Goal: Find specific page/section: Find specific page/section

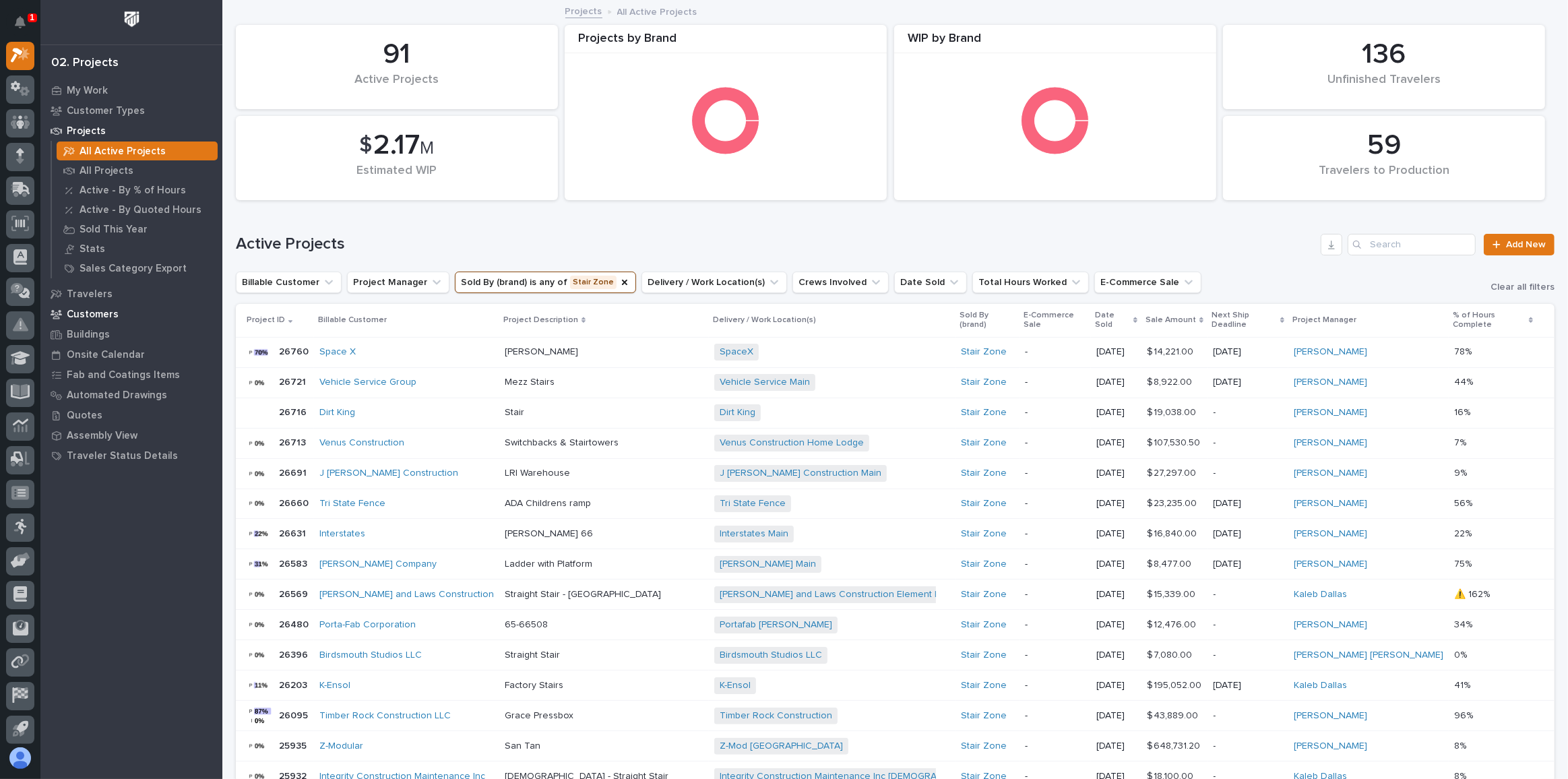
click at [95, 319] on p "Customers" at bounding box center [93, 314] width 52 height 12
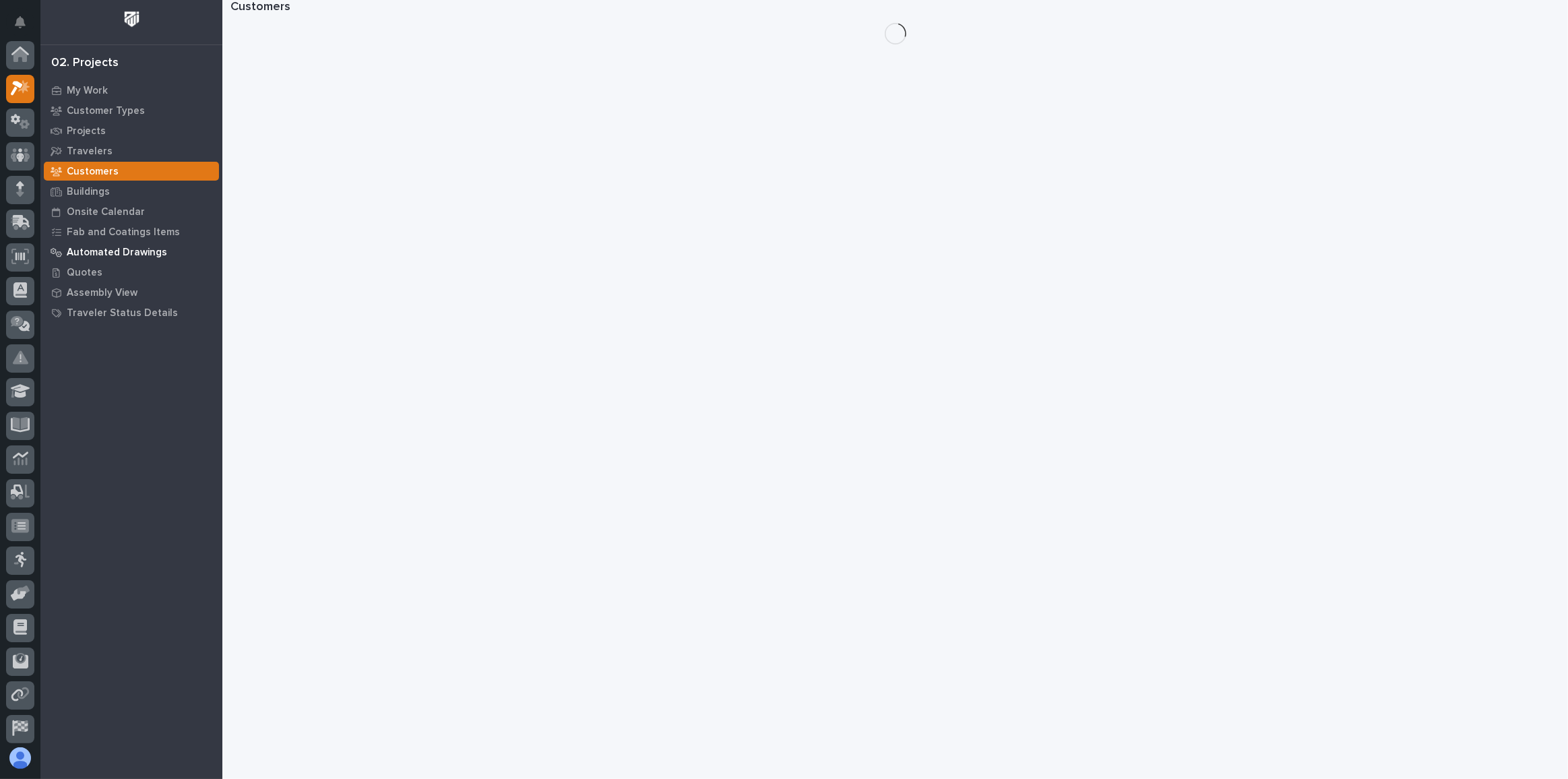
scroll to position [33, 0]
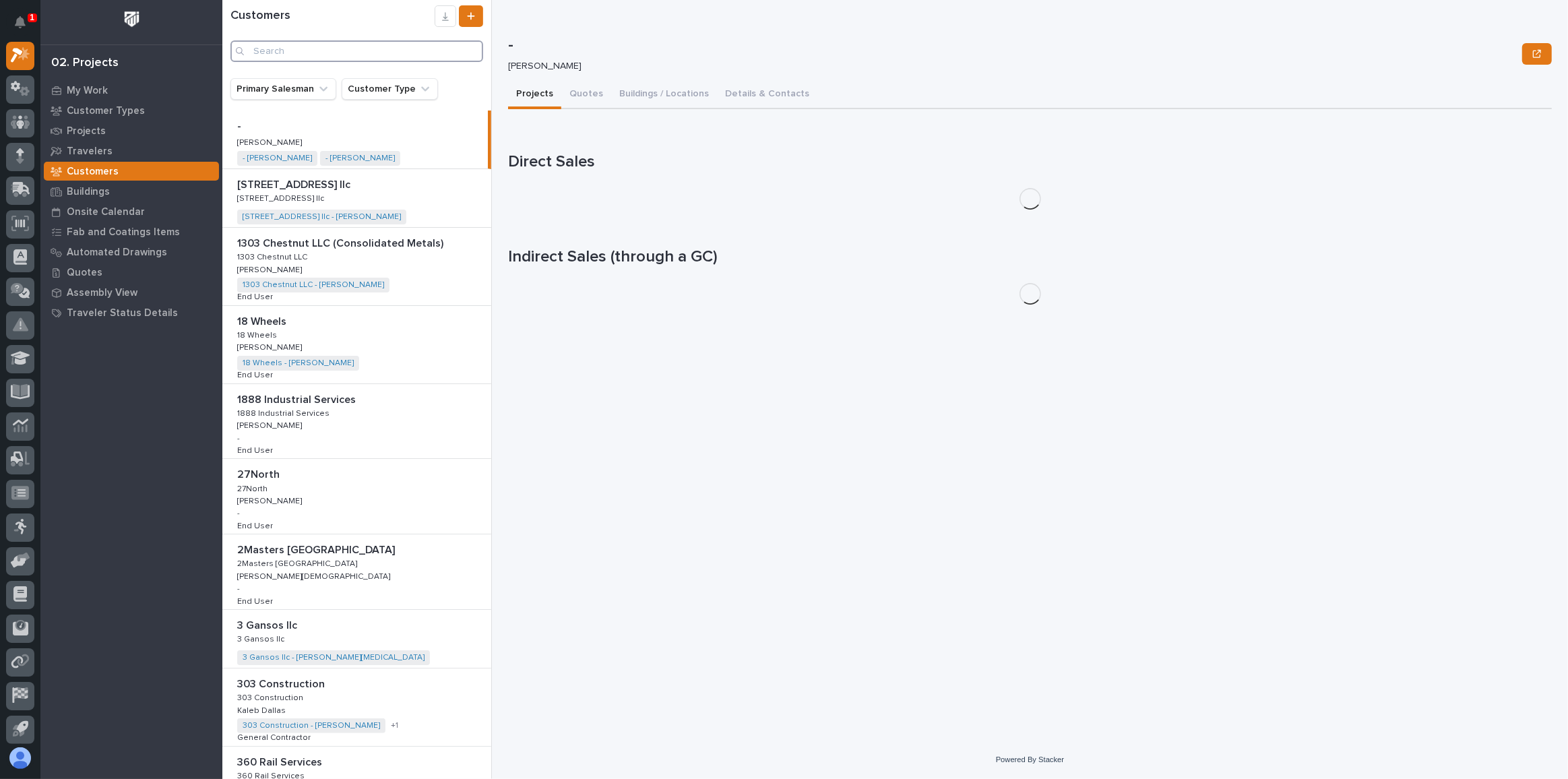
click at [308, 51] on input "Search" at bounding box center [356, 51] width 253 height 22
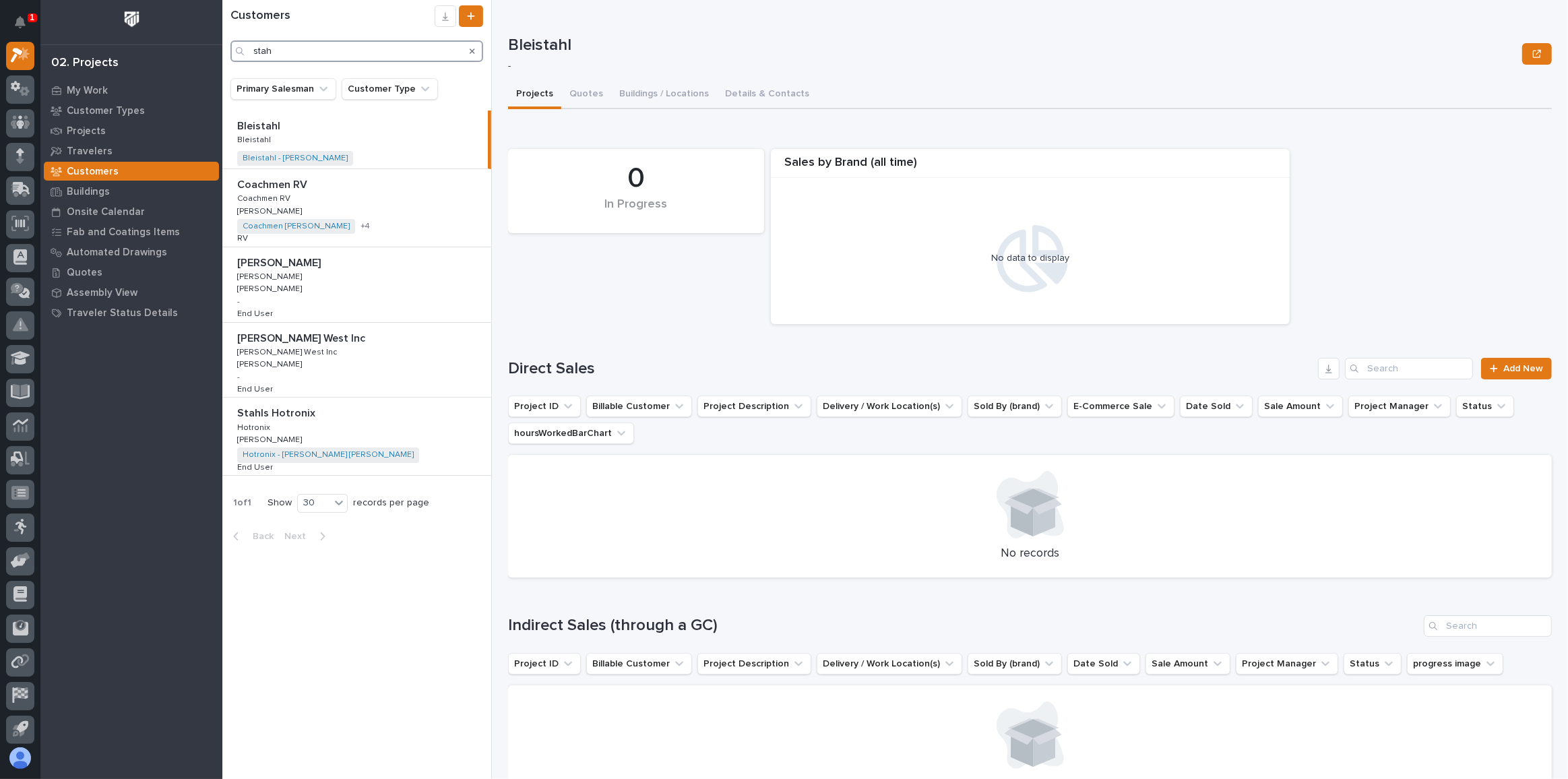
type input "stah"
click at [294, 409] on p "Stahls Hotronix" at bounding box center [278, 412] width 81 height 15
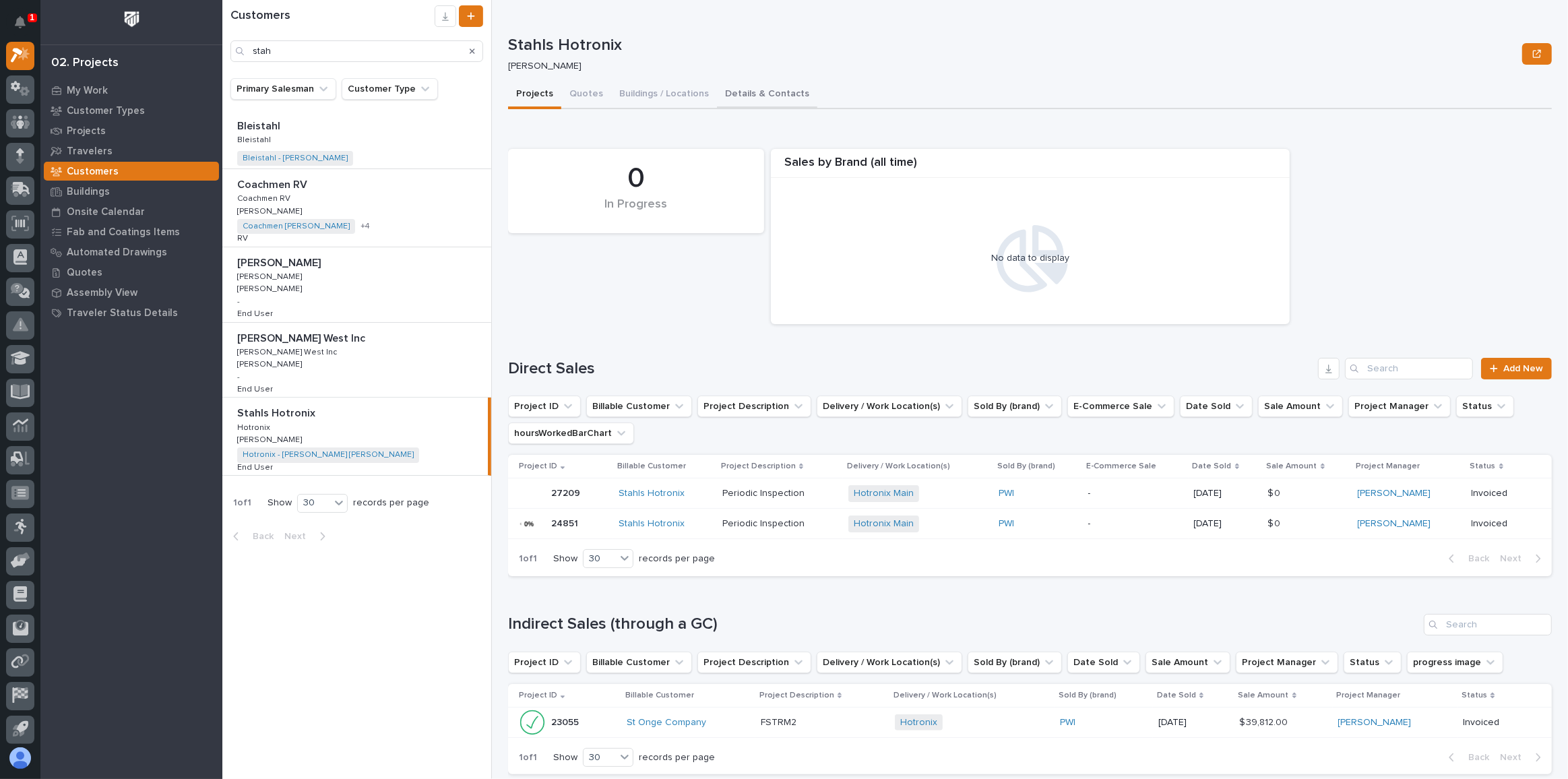
click at [765, 91] on button "Details & Contacts" at bounding box center [767, 95] width 100 height 29
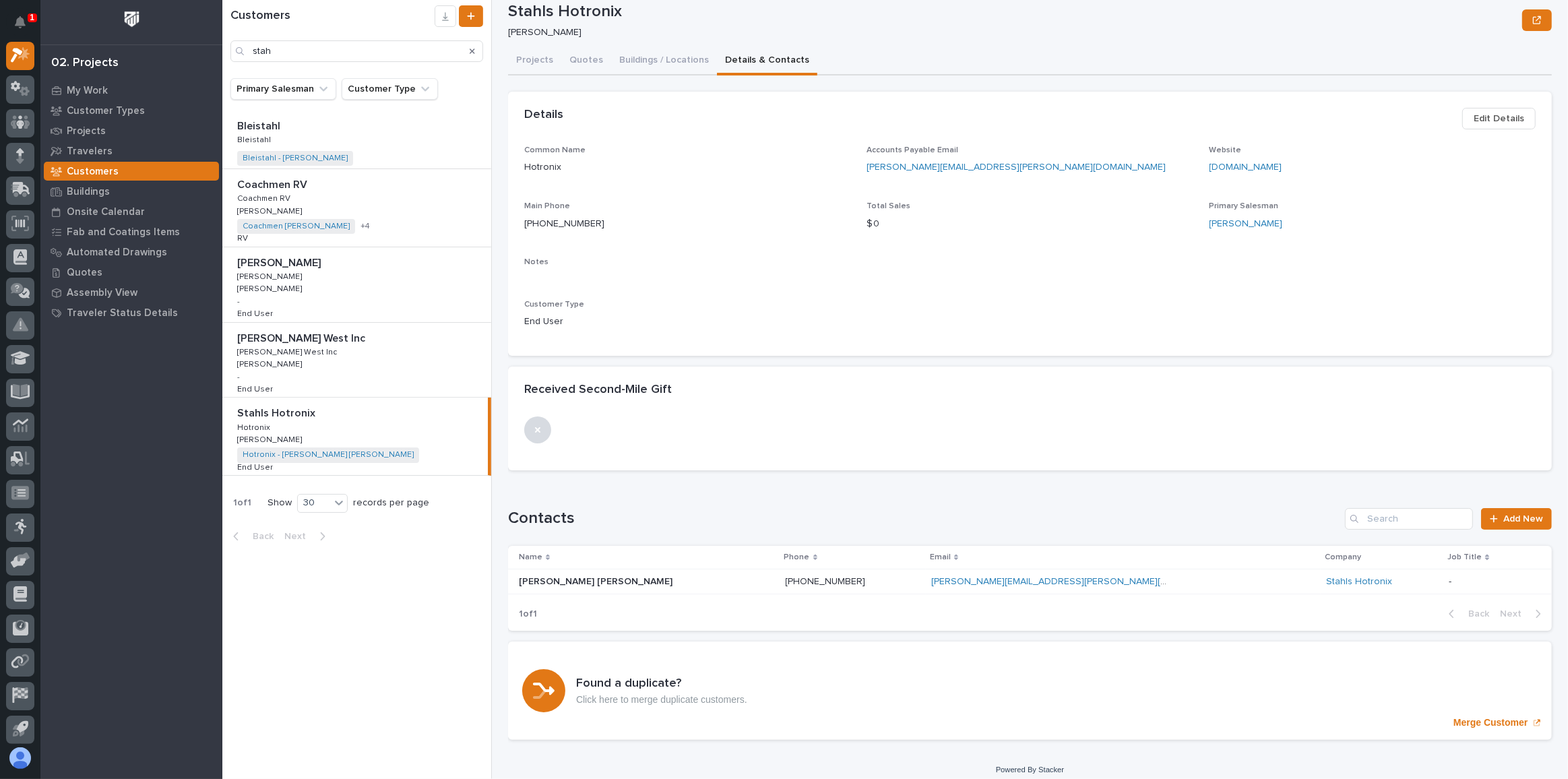
scroll to position [42, 0]
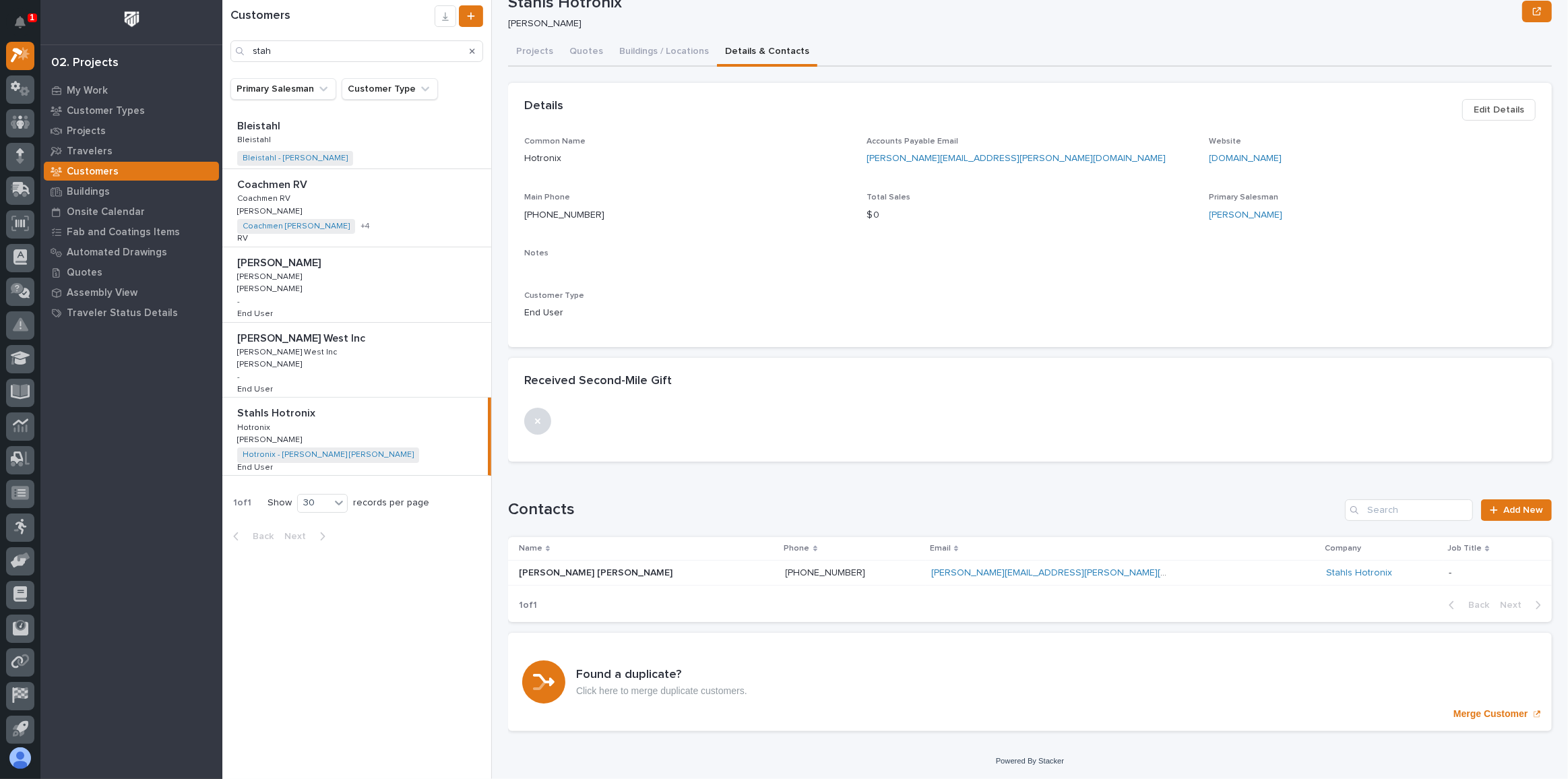
click at [656, 47] on div "**********" at bounding box center [1030, 363] width 1044 height 757
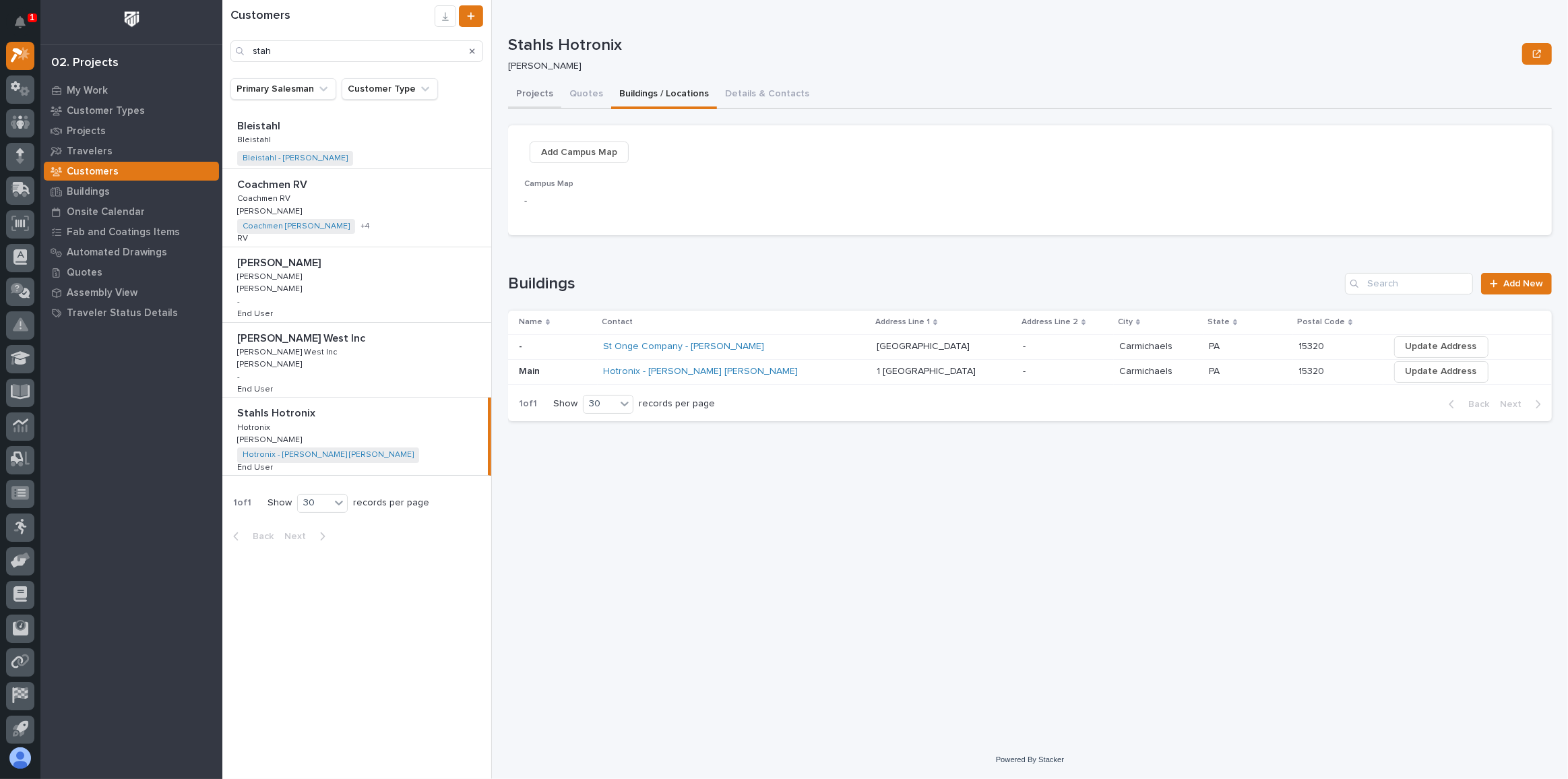
click at [548, 96] on button "Projects" at bounding box center [535, 95] width 53 height 29
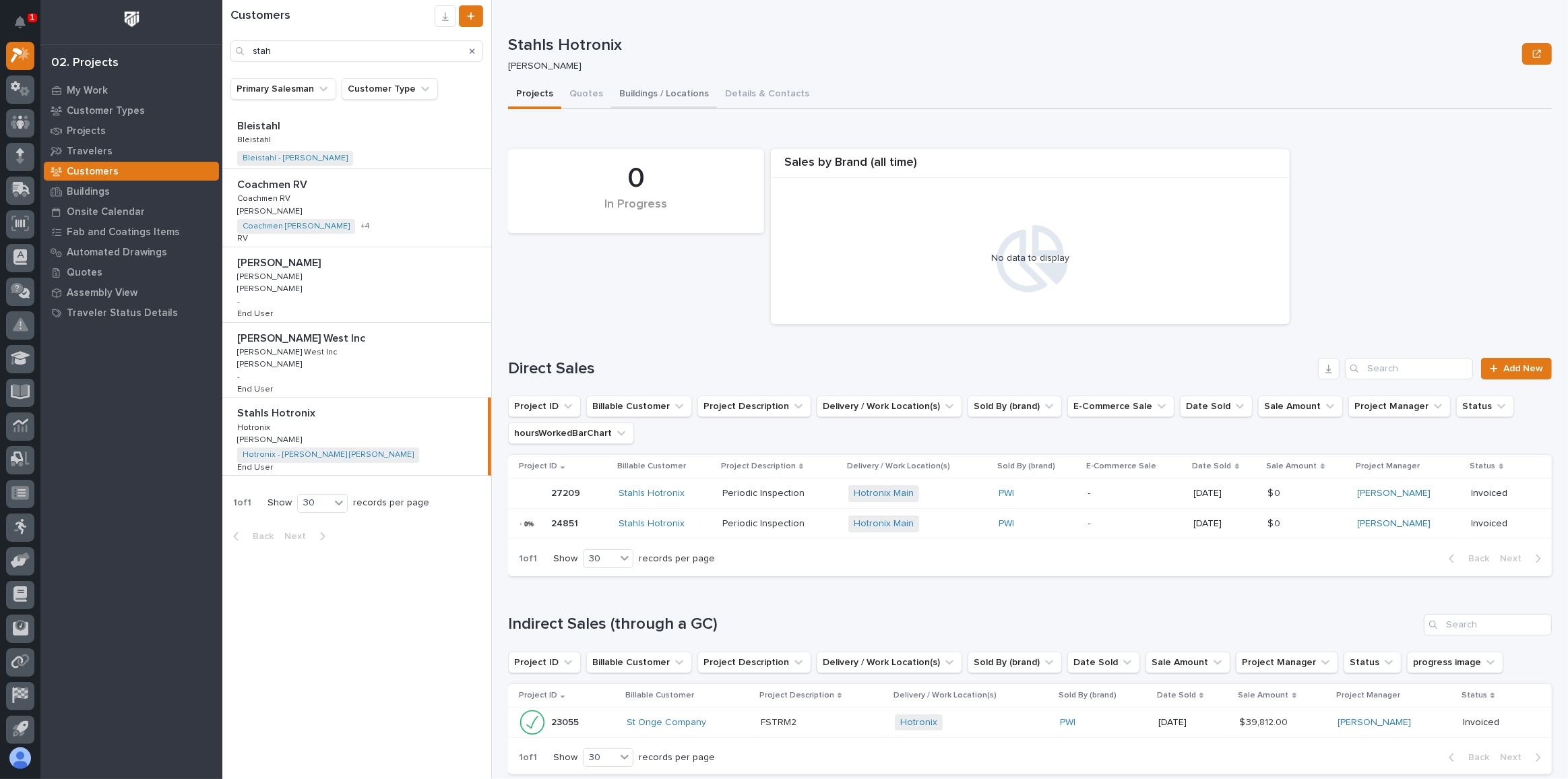
click at [671, 91] on button "Buildings / Locations" at bounding box center [664, 95] width 106 height 29
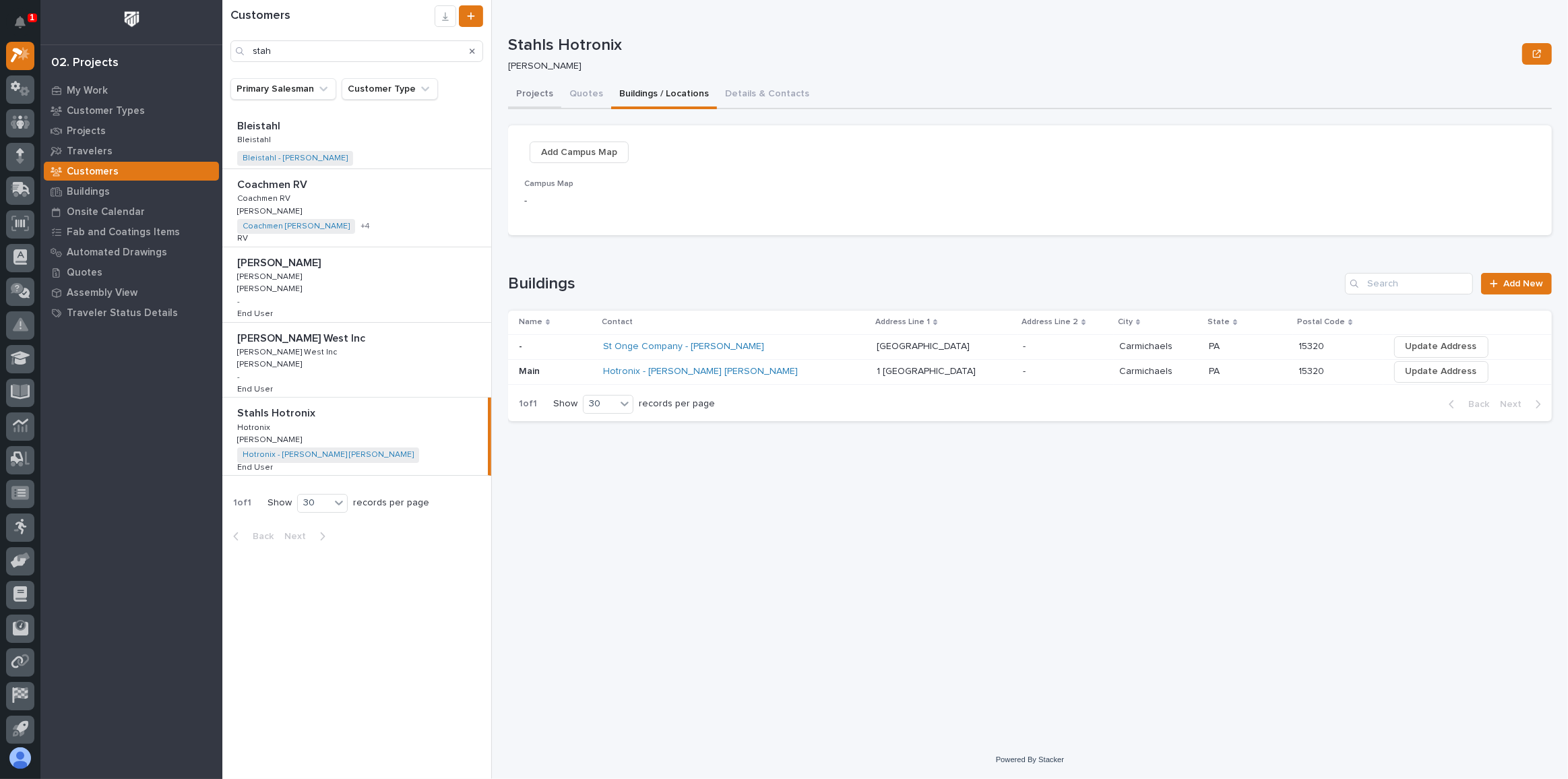
click at [545, 93] on button "Projects" at bounding box center [535, 95] width 53 height 29
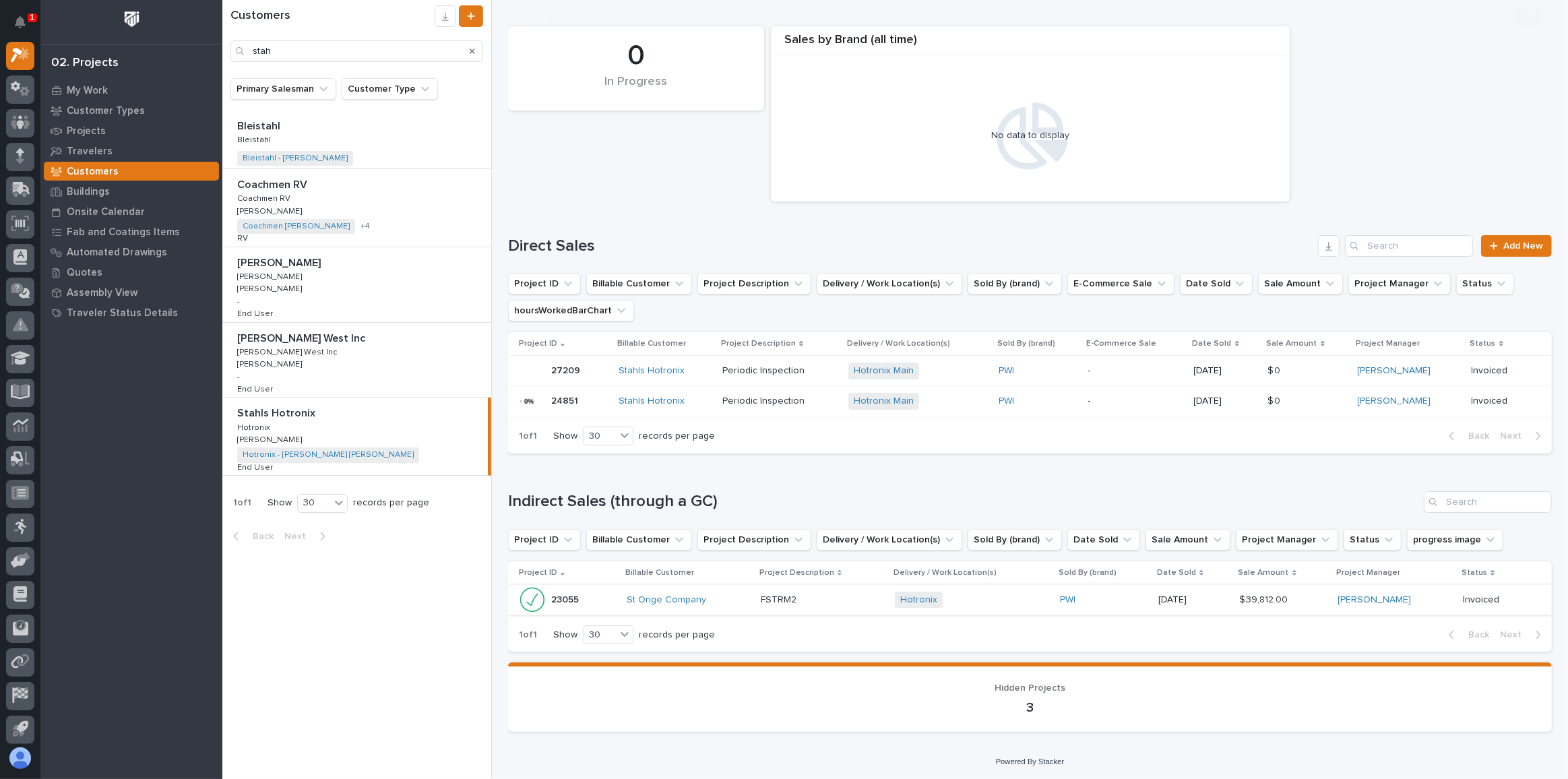
scroll to position [123, 0]
